Goal: Find specific page/section: Find specific page/section

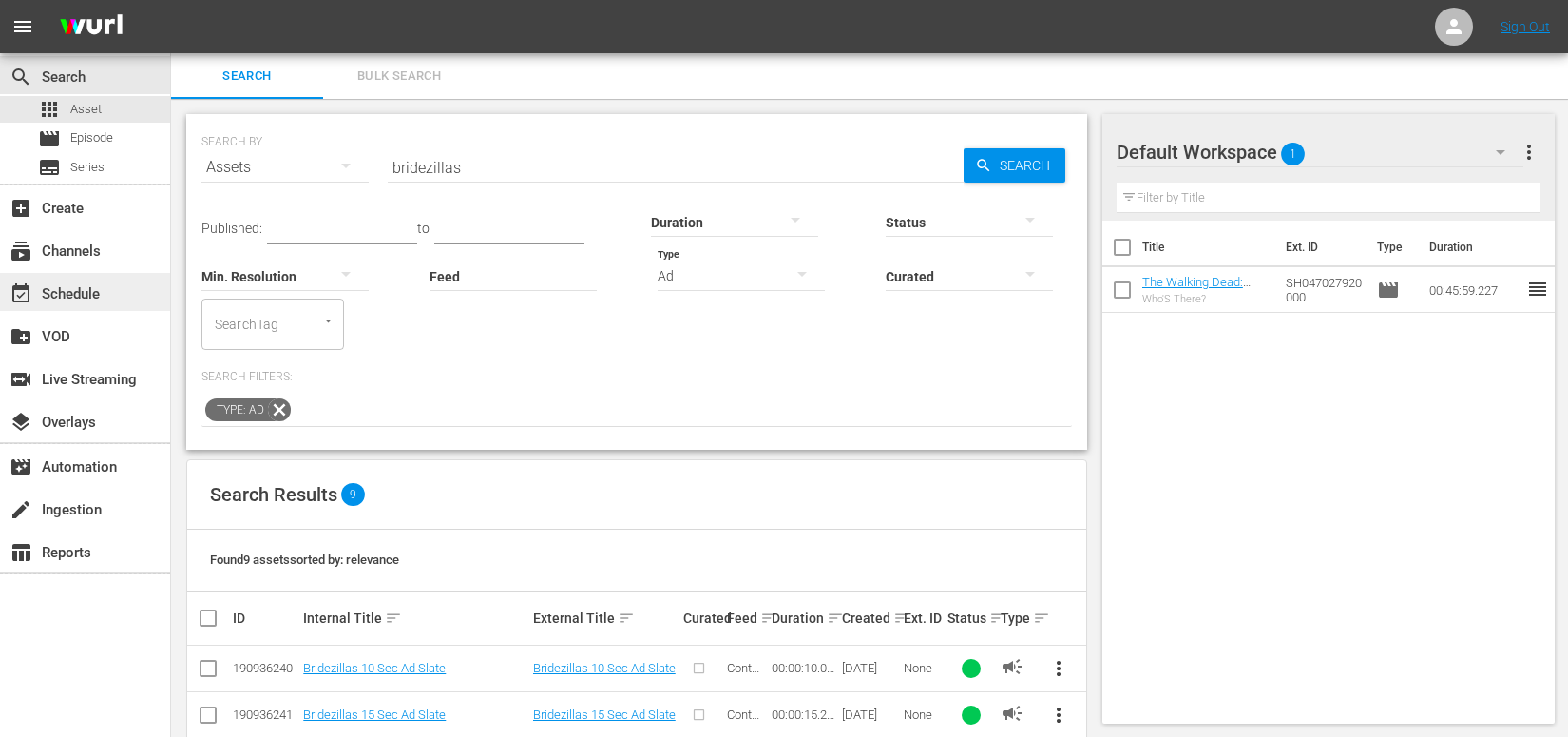
click at [104, 283] on div "event_available Schedule" at bounding box center [53, 291] width 106 height 17
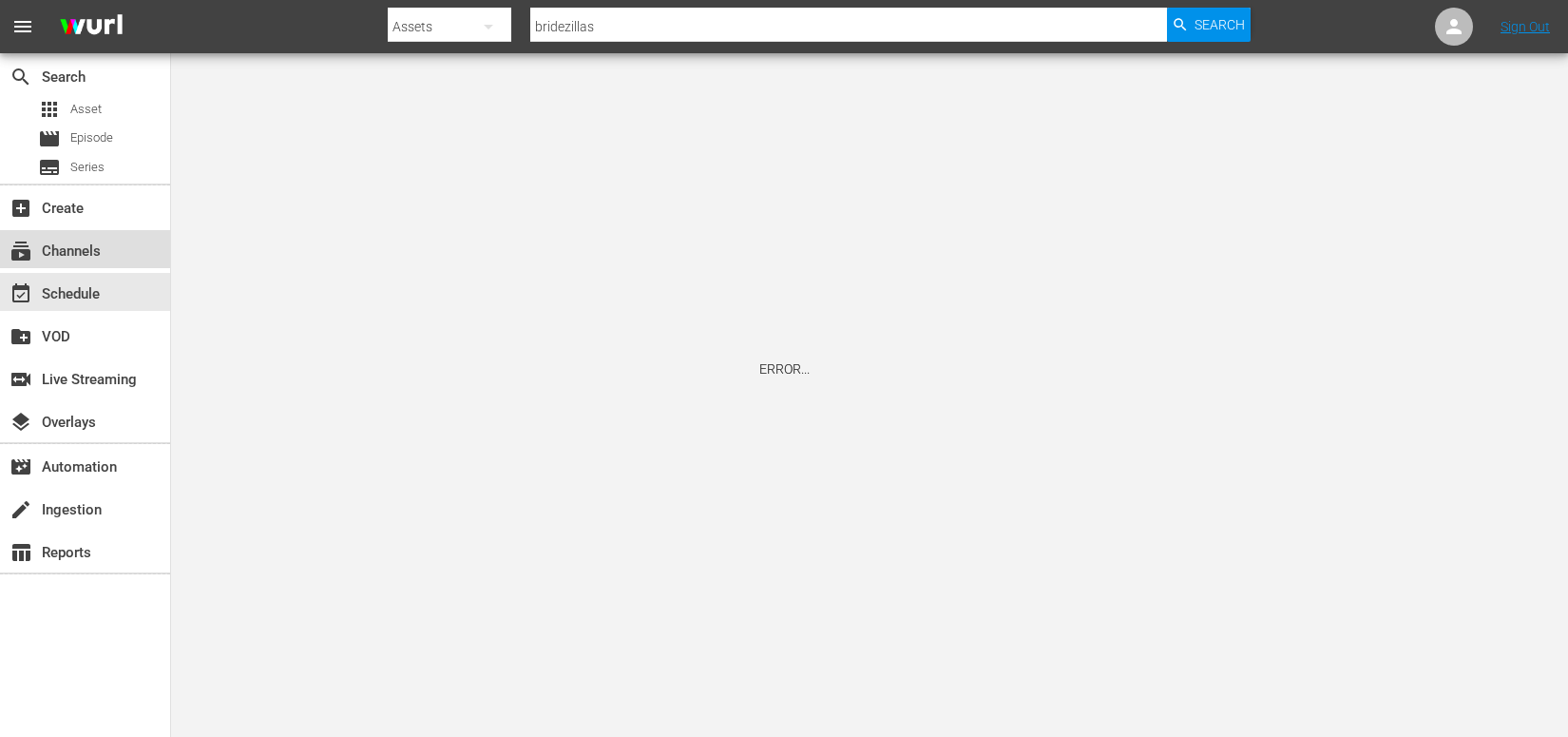
click at [39, 250] on div "subscriptions Channels" at bounding box center [53, 248] width 106 height 17
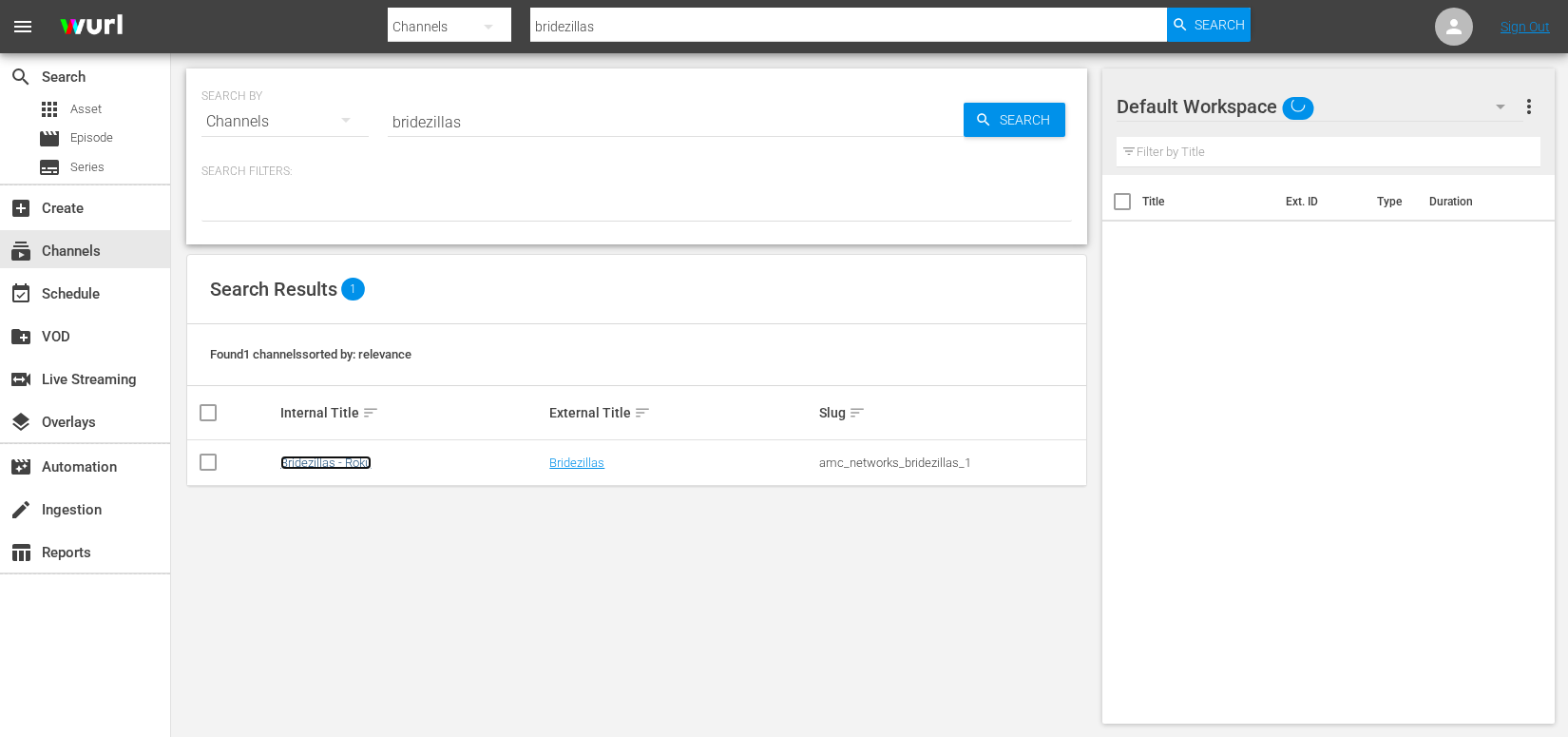
click at [341, 459] on link "Bridezillas - Roku" at bounding box center [326, 462] width 92 height 14
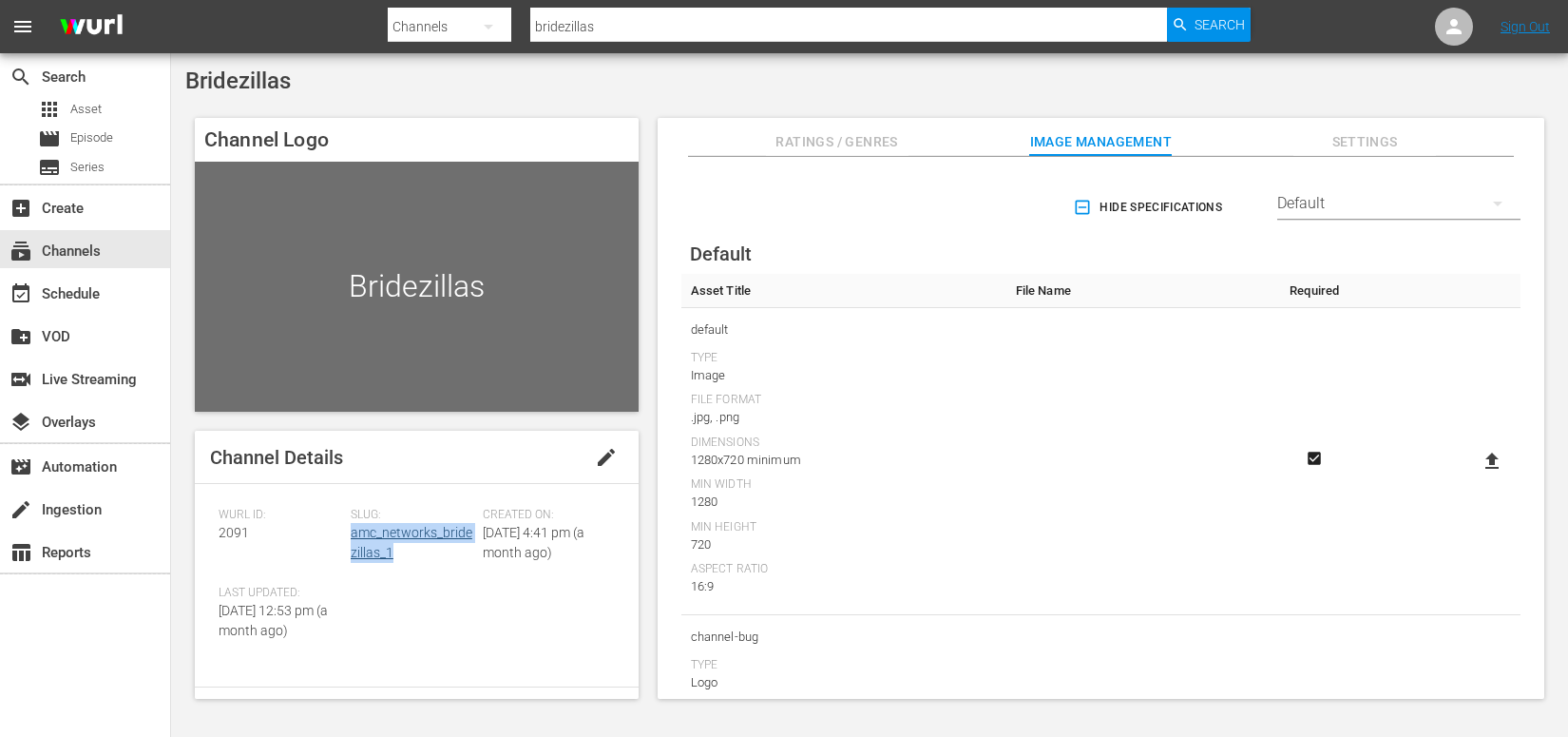
drag, startPoint x: 416, startPoint y: 556, endPoint x: 350, endPoint y: 532, distance: 70.2
click at [351, 532] on div "Slug: amc_networks_bridezillas_1" at bounding box center [417, 546] width 132 height 78
copy link "amc_networks_bridezillas_1"
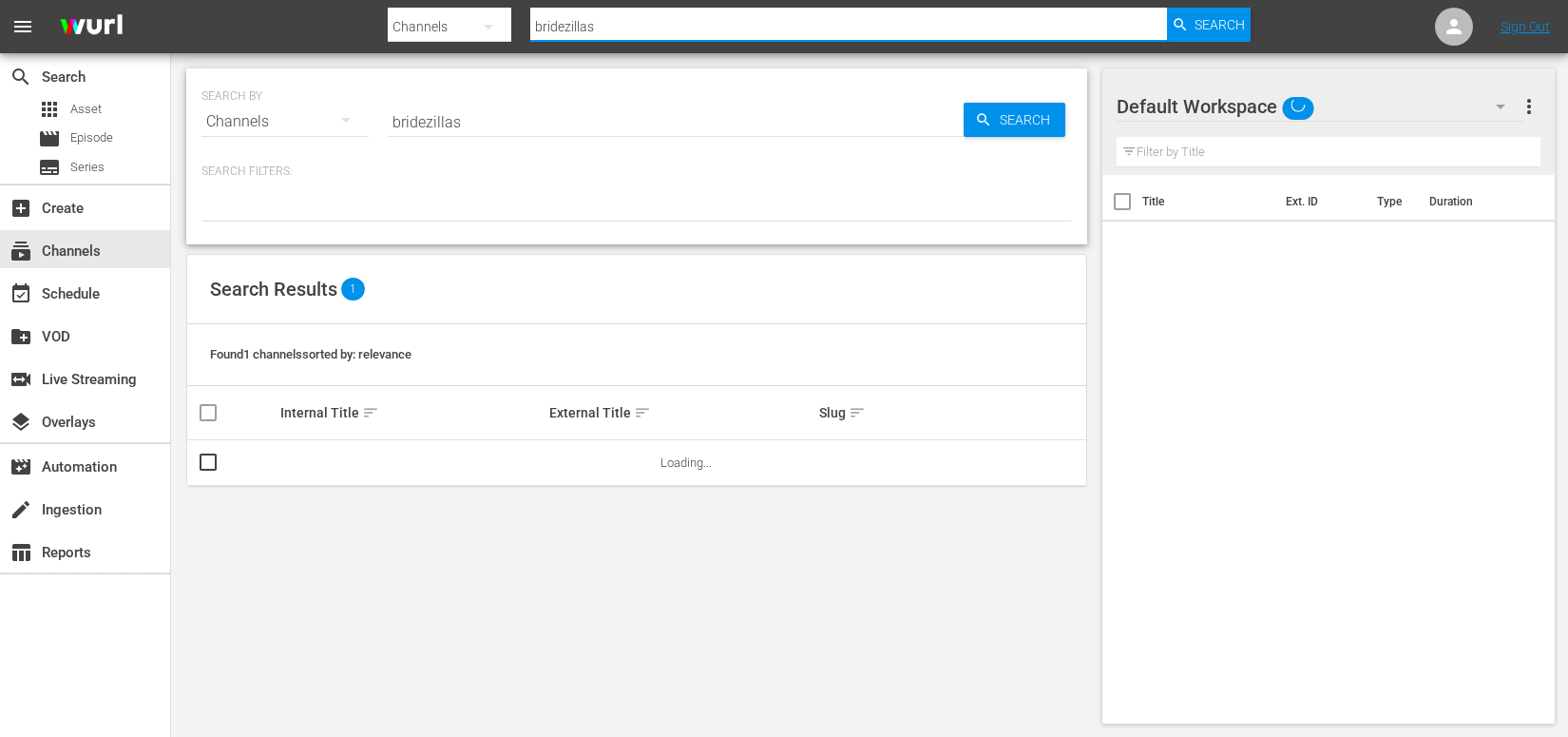
drag, startPoint x: 618, startPoint y: 29, endPoint x: 484, endPoint y: 14, distance: 134.8
click at [484, 14] on div "Search By Channels Search ID, Title, Description, Keywords, or Category bridezi…" at bounding box center [819, 26] width 863 height 45
type input "[PERSON_NAME]"
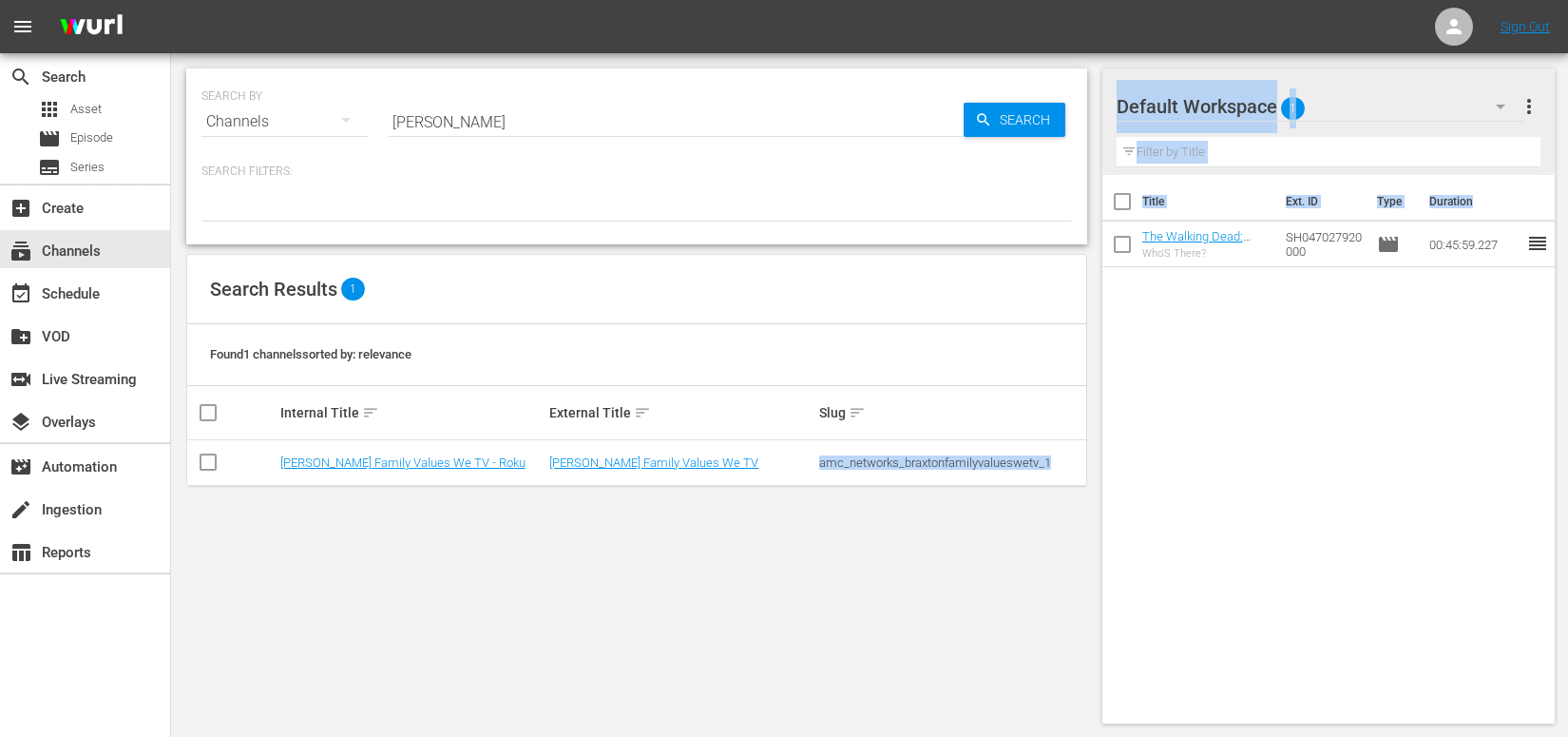
drag, startPoint x: 816, startPoint y: 459, endPoint x: 1125, endPoint y: 468, distance: 309.1
click at [1125, 468] on div "SEARCH BY Search By Channels Search ID, Title, Description, Keywords, or Catego…" at bounding box center [869, 396] width 1396 height 685
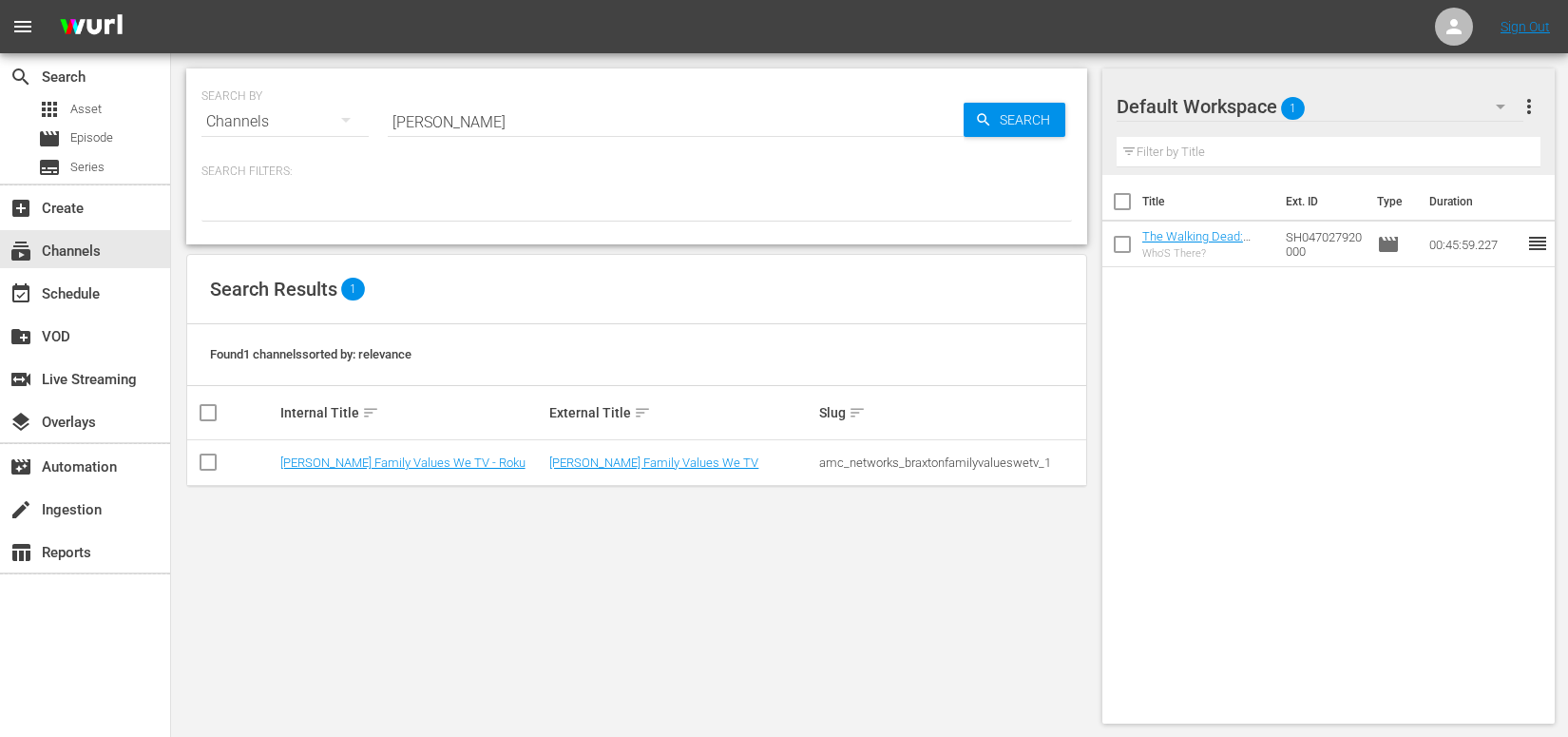
drag, startPoint x: 1062, startPoint y: 471, endPoint x: 1068, endPoint y: 463, distance: 10.0
click at [1062, 471] on td "amc_networks_braxtonfamilyvalueswetv_1" at bounding box center [951, 462] width 270 height 45
drag, startPoint x: 1069, startPoint y: 462, endPoint x: 815, endPoint y: 462, distance: 254.0
click at [819, 463] on div "amc_networks_braxtonfamilyvalueswetv_1" at bounding box center [951, 462] width 264 height 14
copy div "amc_networks_braxtonfamilyvalueswetv_1"
